Goal: Check status: Check status

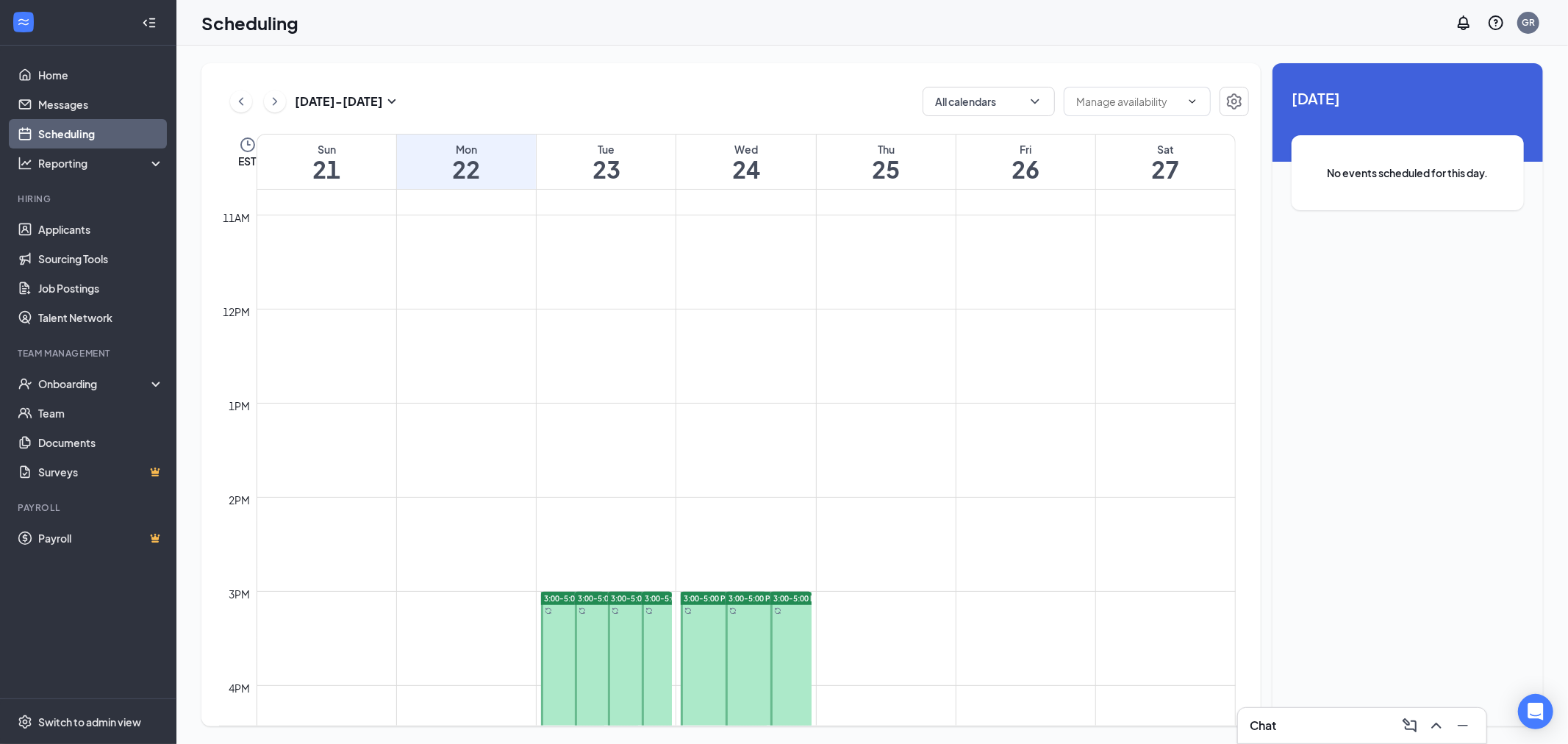
scroll to position [1068, 0]
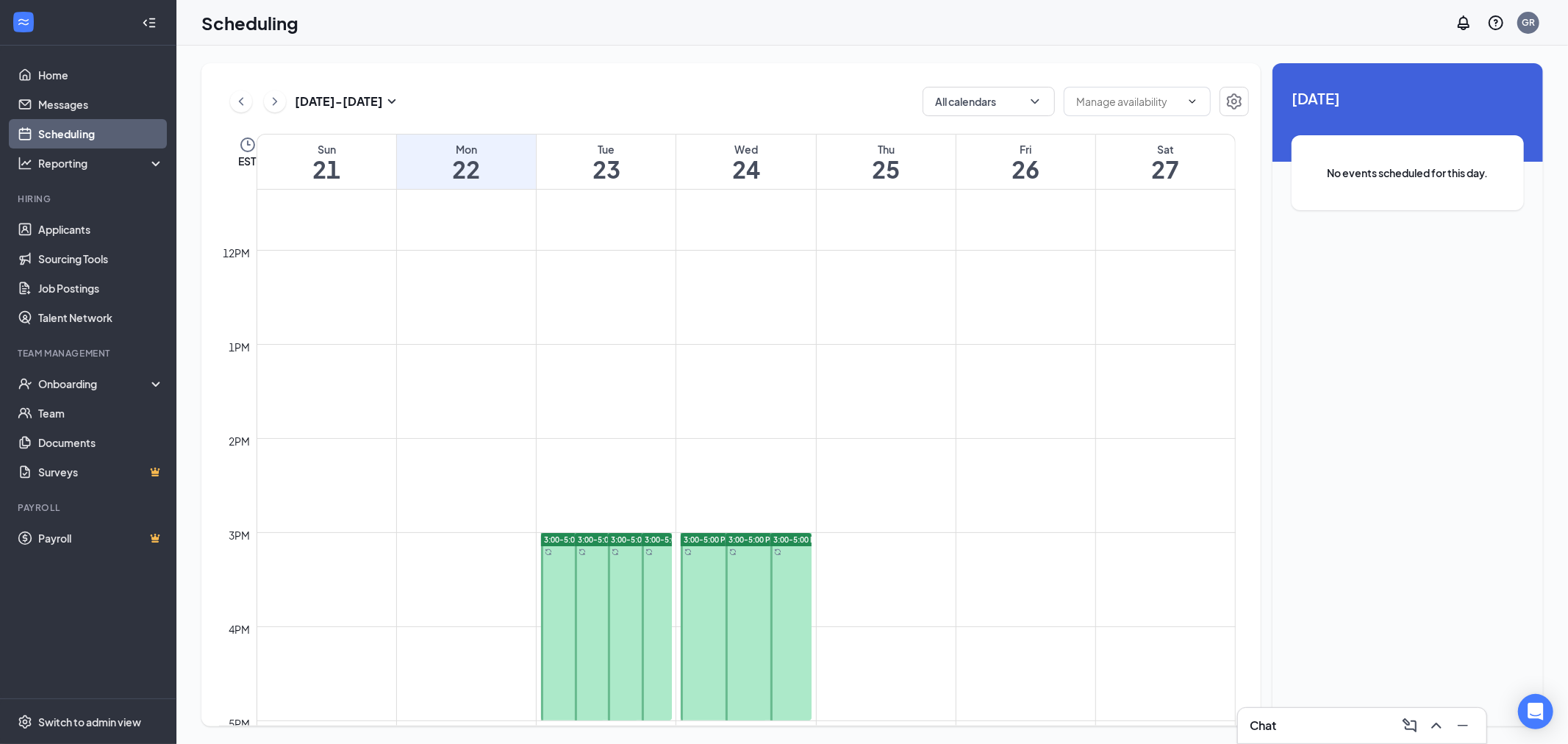
click at [1408, 546] on div "Unavailable in basic plan [DATE] No events scheduled for this day." at bounding box center [1408, 395] width 271 height 663
click at [1442, 297] on div "Unavailable in basic plan [DATE] No events scheduled for this day." at bounding box center [1408, 395] width 271 height 663
click at [1152, 494] on td at bounding box center [746, 497] width 980 height 24
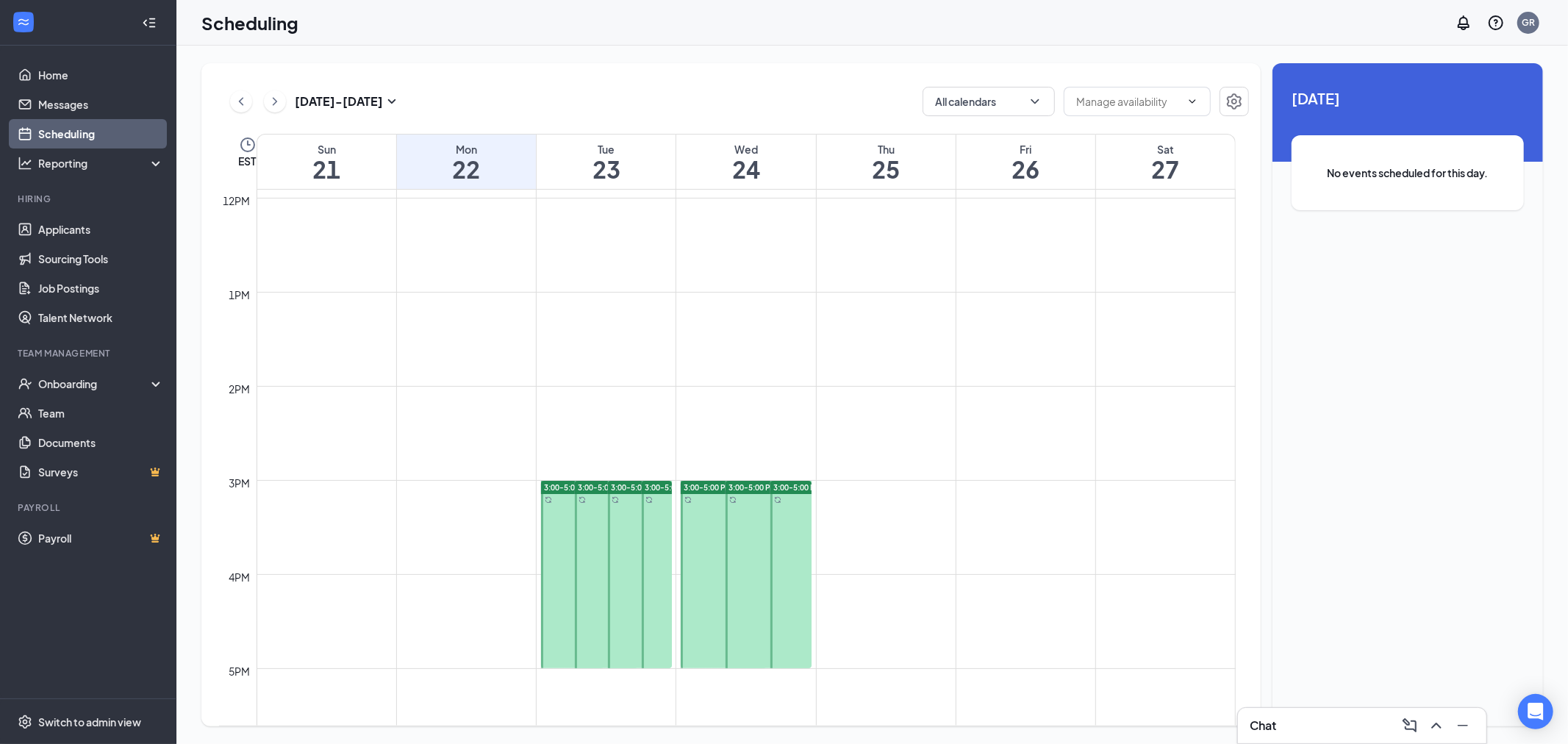
scroll to position [1150, 0]
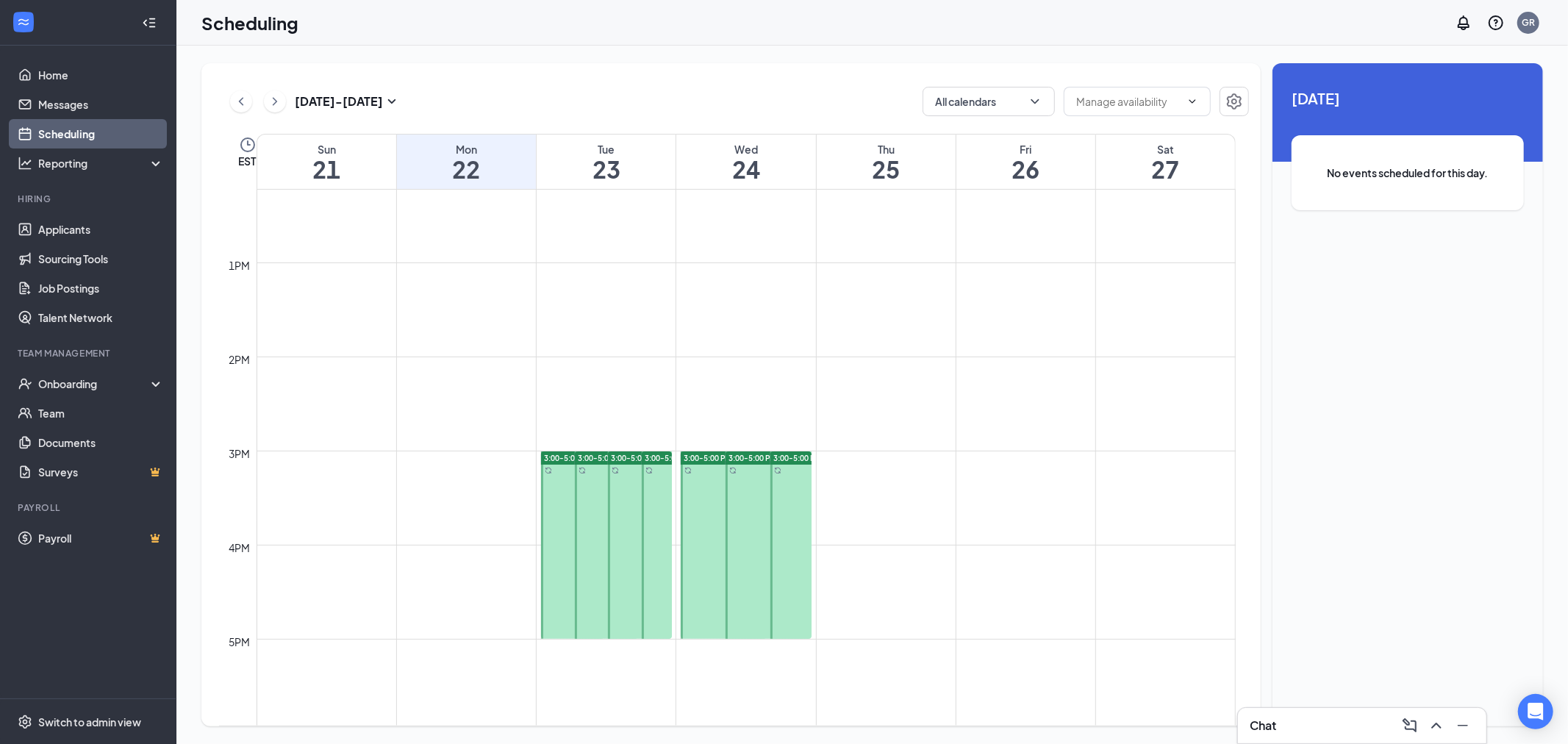
click at [246, 98] on icon "ChevronLeft" at bounding box center [241, 101] width 15 height 17
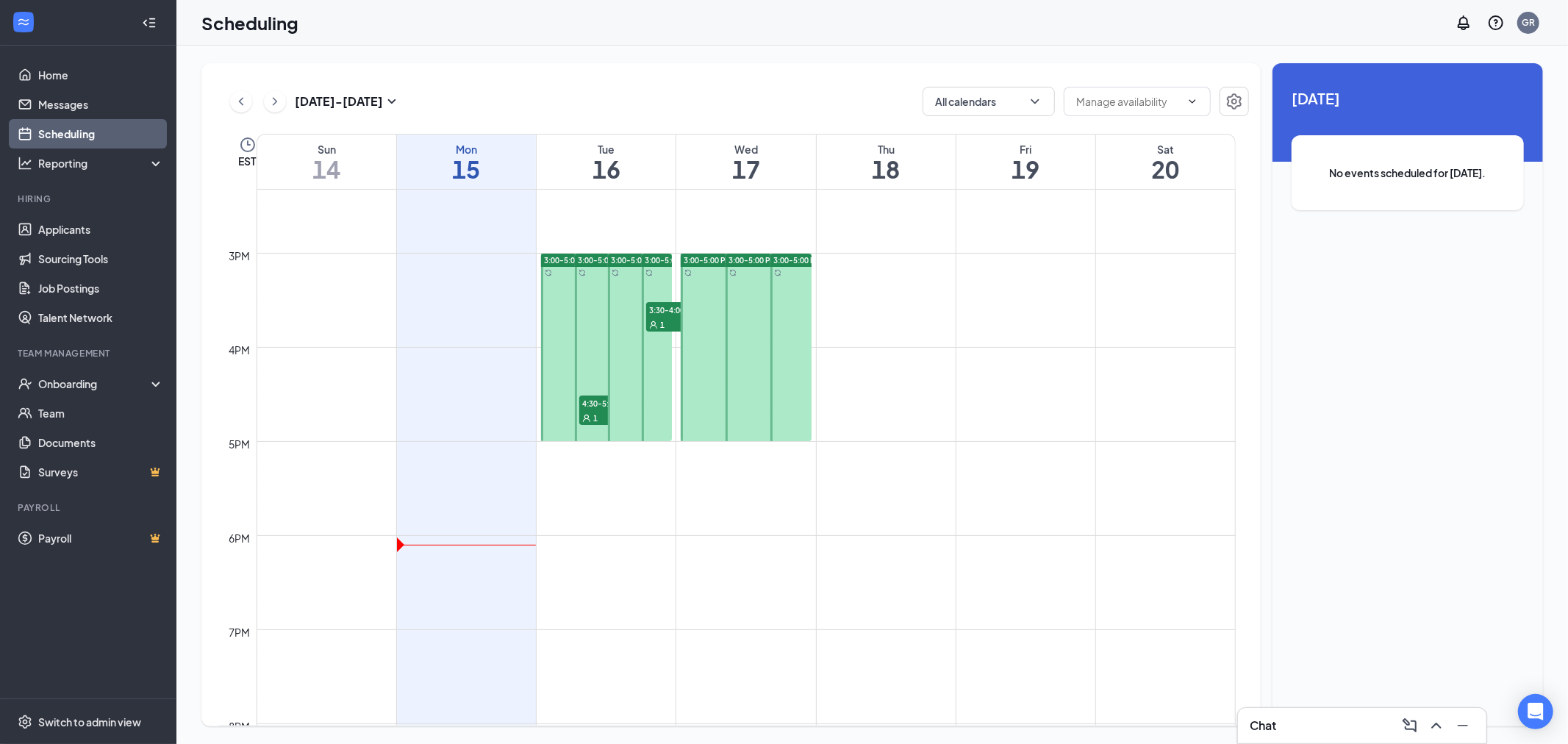
scroll to position [1457, 0]
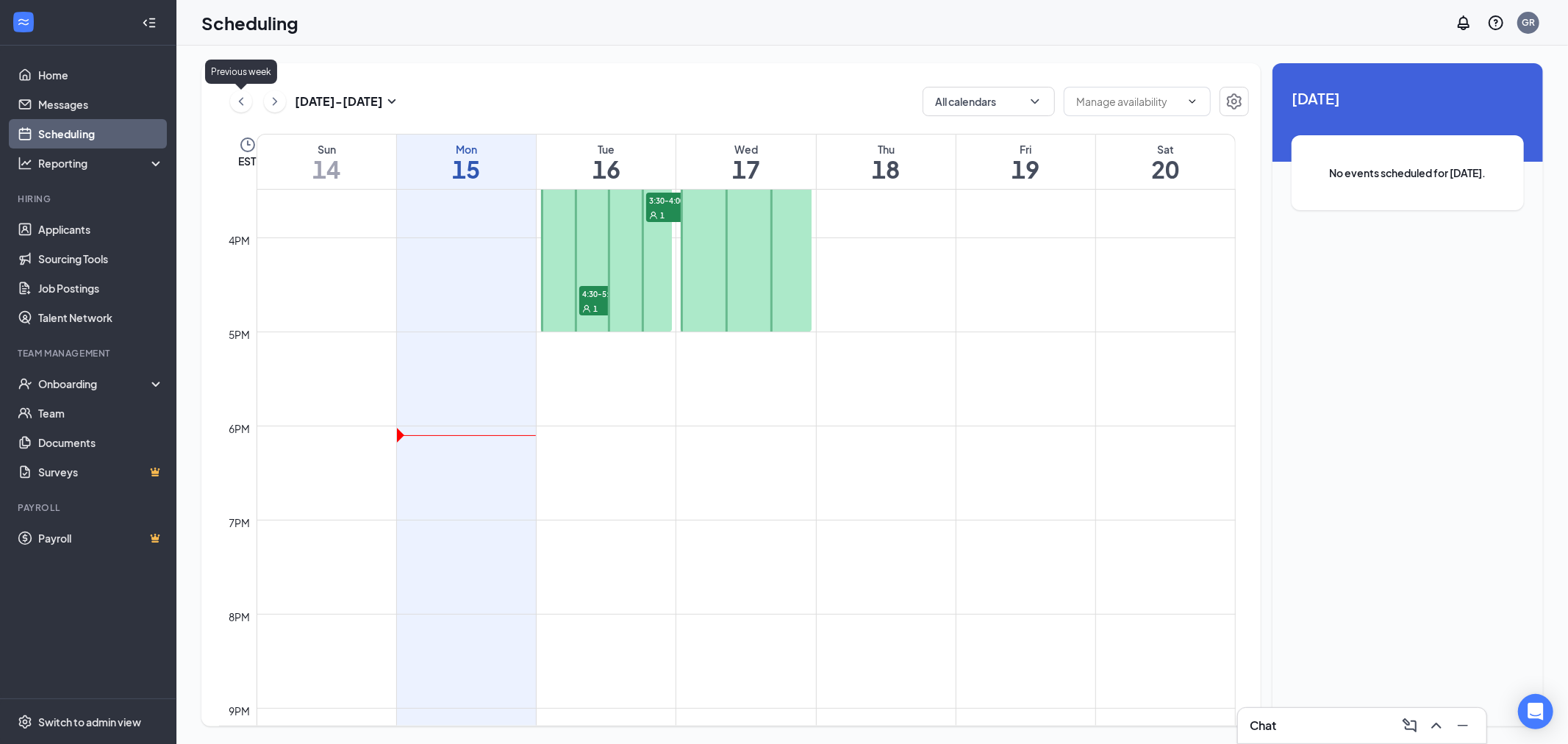
click at [239, 99] on icon "ChevronLeft" at bounding box center [241, 101] width 15 height 17
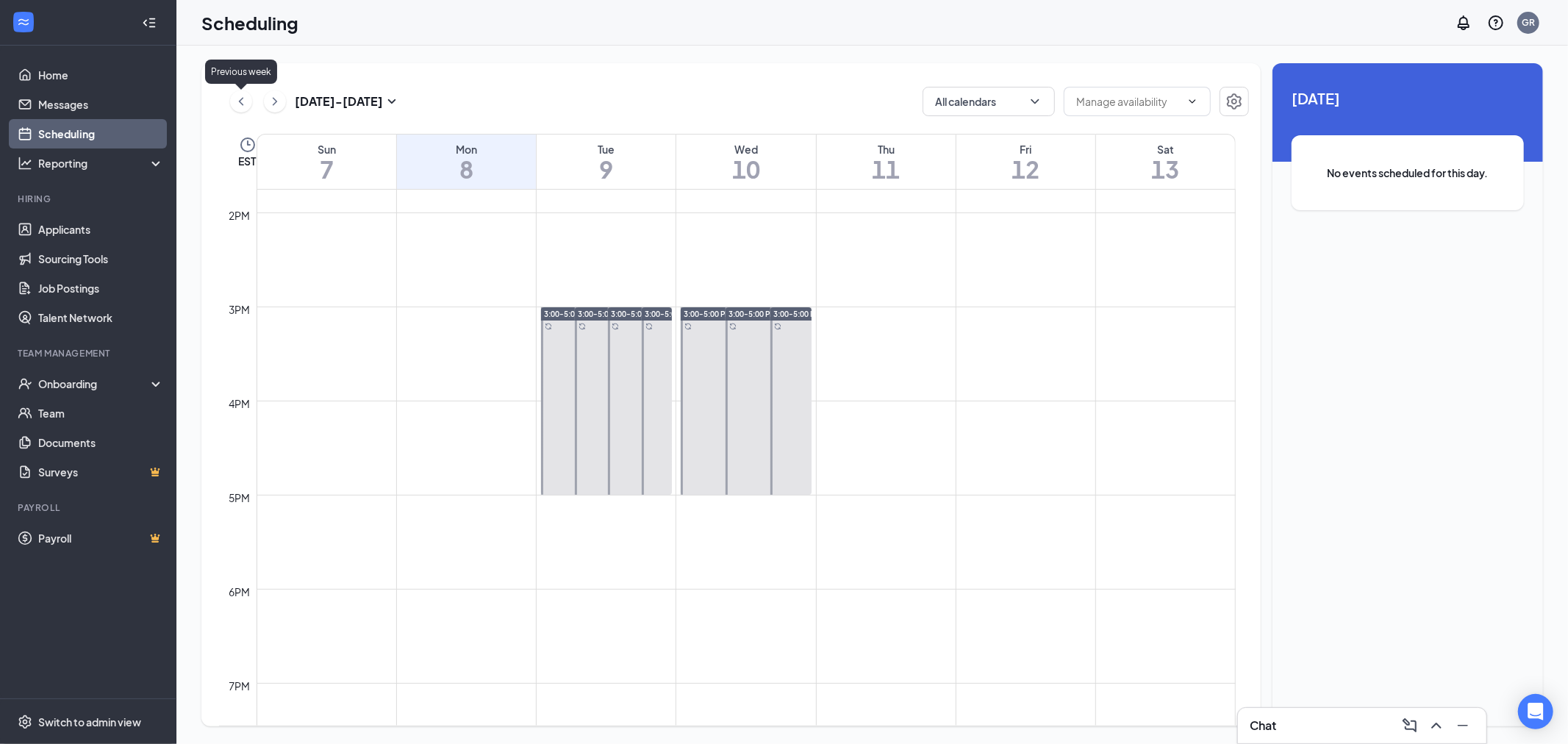
click at [239, 101] on icon "ChevronLeft" at bounding box center [241, 101] width 15 height 17
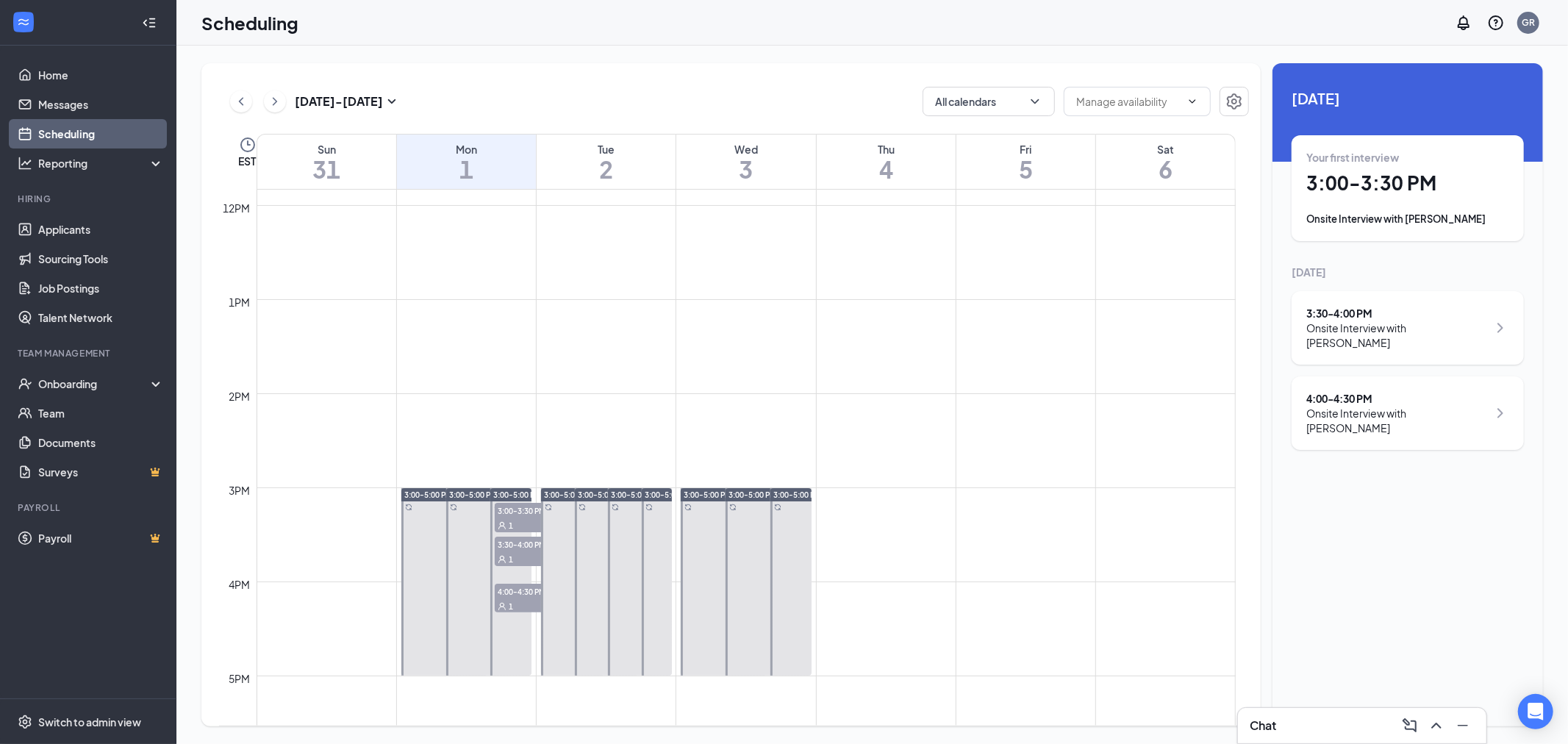
scroll to position [1213, 0]
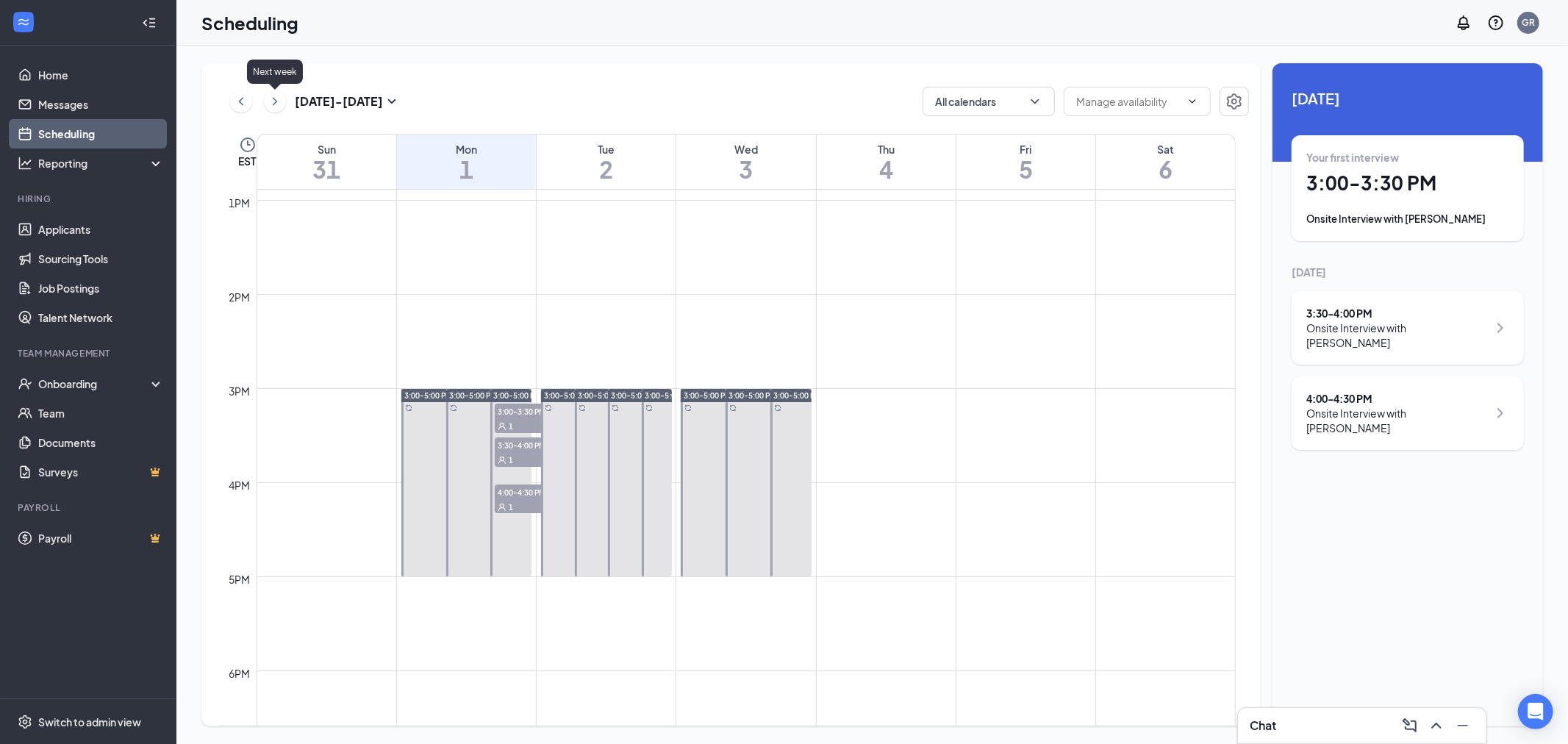
click at [275, 103] on icon "ChevronRight" at bounding box center [275, 101] width 4 height 8
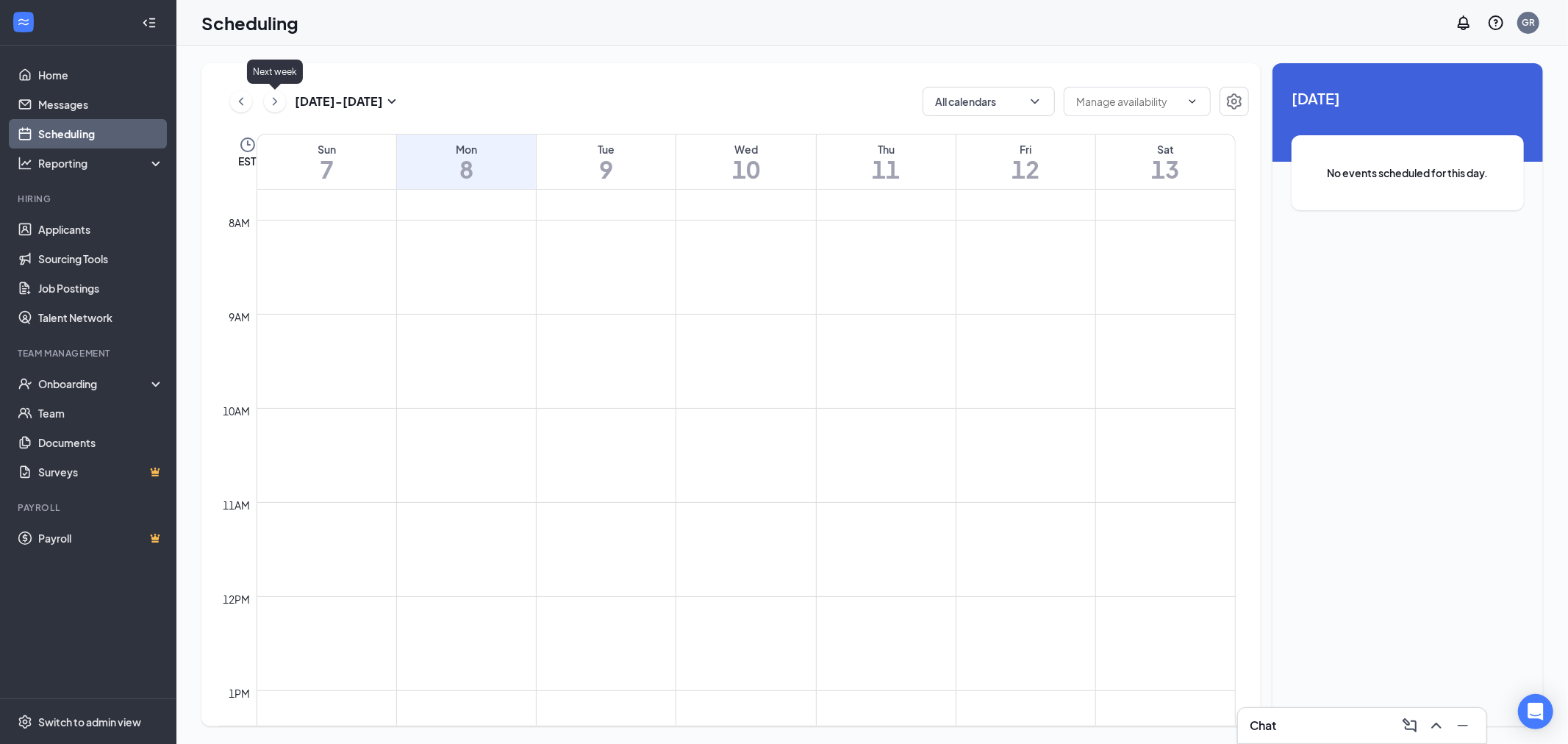
click at [275, 103] on icon "ChevronRight" at bounding box center [275, 101] width 4 height 8
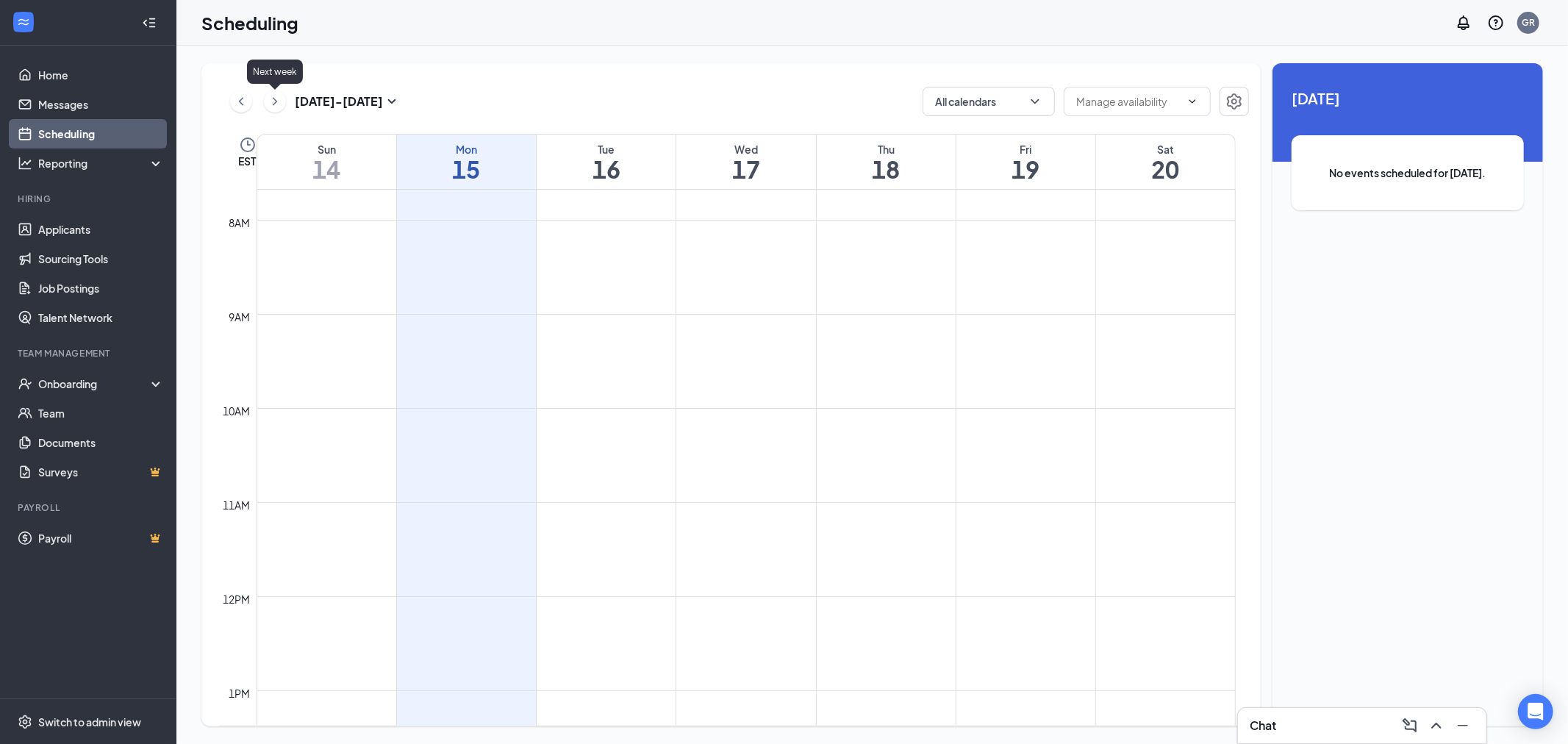
click at [275, 103] on icon "ChevronRight" at bounding box center [275, 101] width 4 height 8
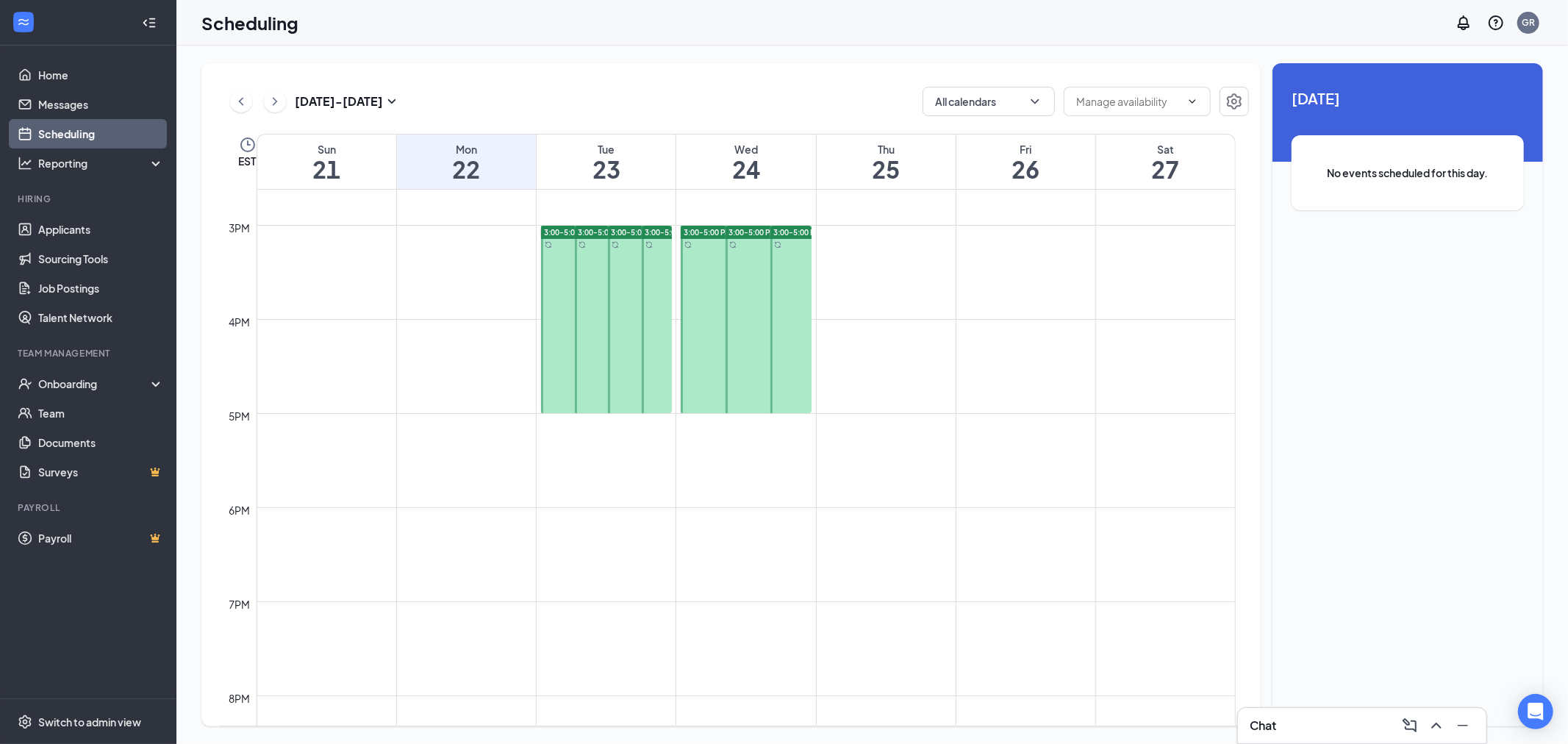
scroll to position [1142, 0]
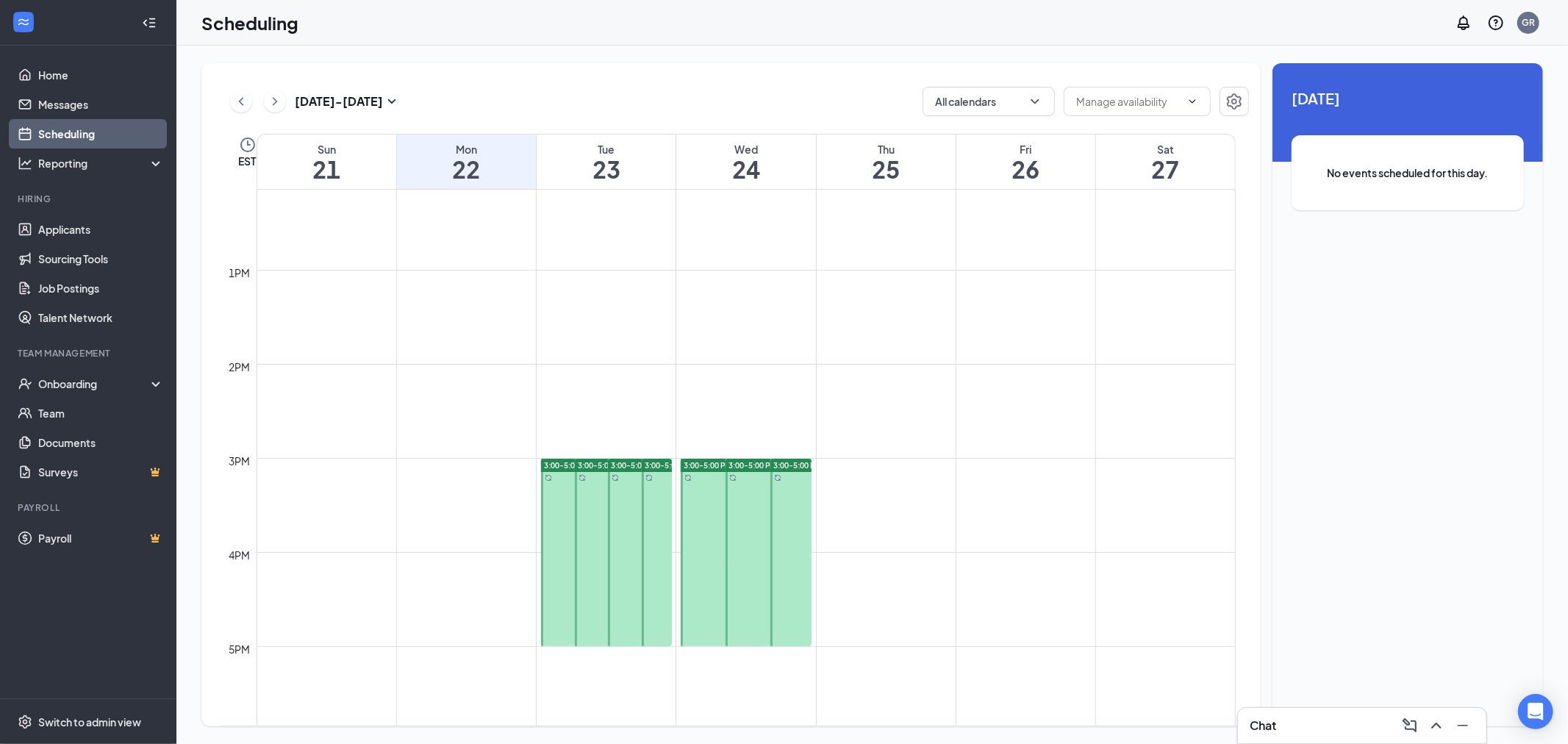
click at [238, 105] on icon "ChevronLeft" at bounding box center [241, 101] width 15 height 17
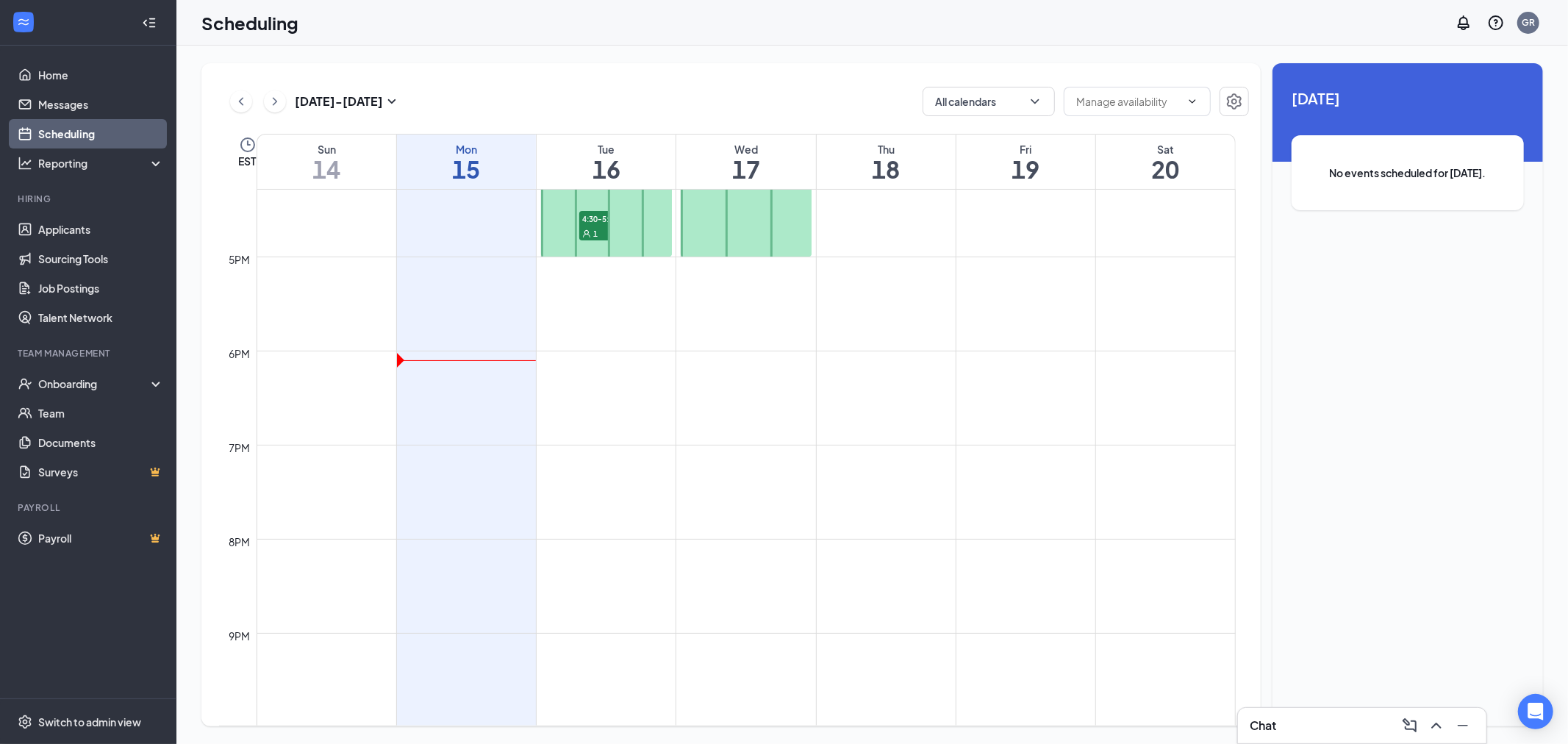
scroll to position [1294, 0]
